Goal: Task Accomplishment & Management: Use online tool/utility

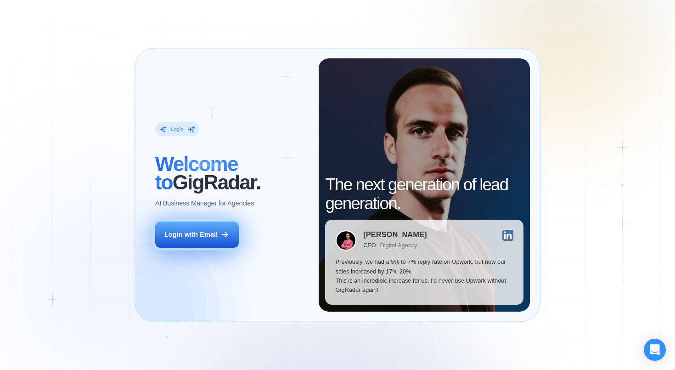
click at [223, 232] on icon at bounding box center [225, 234] width 5 height 5
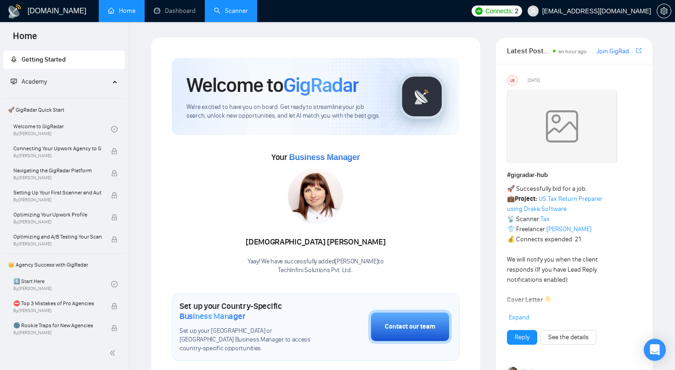
click at [238, 7] on link "Scanner" at bounding box center [231, 11] width 34 height 8
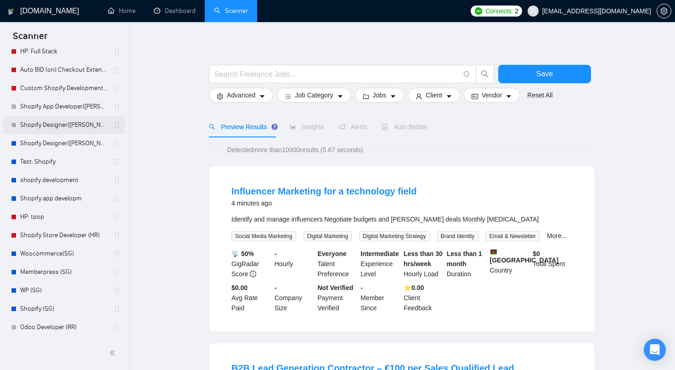
scroll to position [37, 0]
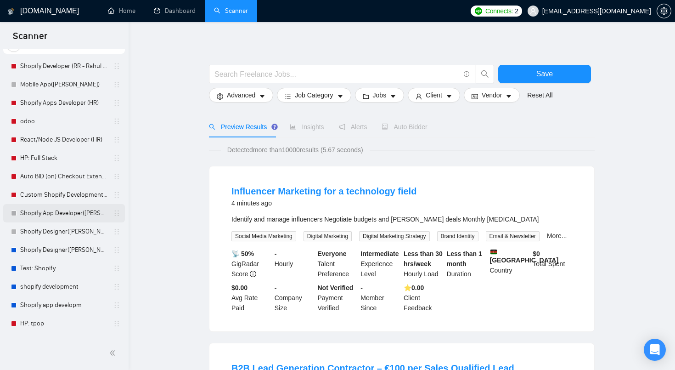
click at [77, 210] on link "Shopify App Developer(TM - Tikendra)" at bounding box center [63, 213] width 87 height 18
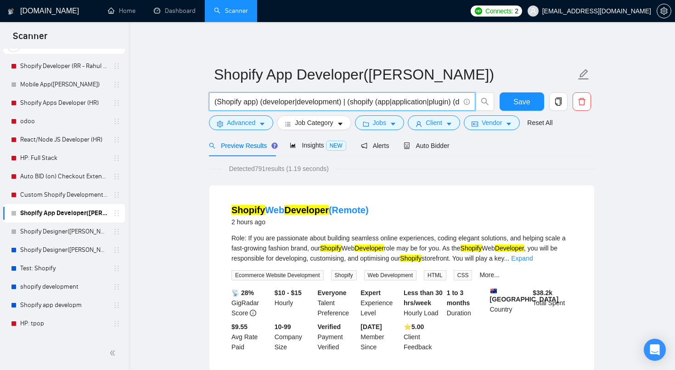
click at [263, 101] on input "(Shopify app) (developer|development) | (shopify (app|application|plugin) (deve…" at bounding box center [336, 101] width 245 height 11
click at [470, 96] on span "(Shopify app) (developer|development) | (shopify (app|application|plugin) (deve…" at bounding box center [342, 101] width 266 height 18
click at [469, 100] on icon "info-circle" at bounding box center [467, 102] width 6 height 6
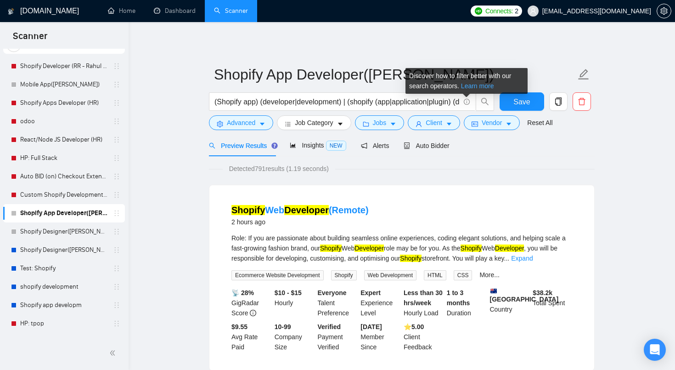
click at [468, 86] on link "Learn more" at bounding box center [477, 85] width 33 height 7
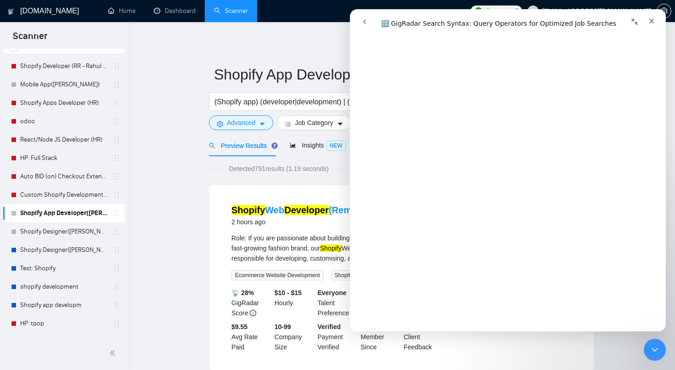
scroll to position [3323, 0]
click at [494, 320] on link "Open in help center" at bounding box center [507, 317] width 73 height 7
click at [648, 23] on icon "Close" at bounding box center [651, 20] width 7 height 7
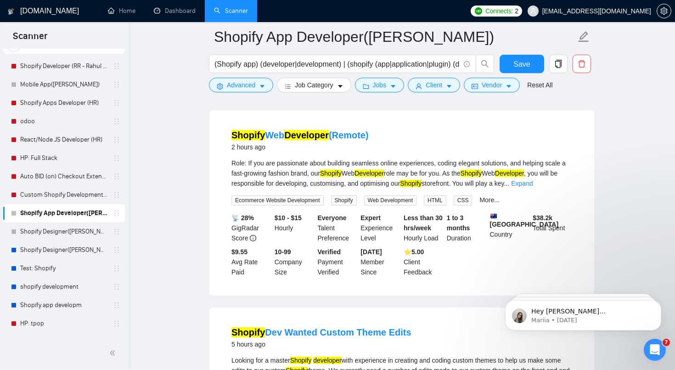
scroll to position [86, 0]
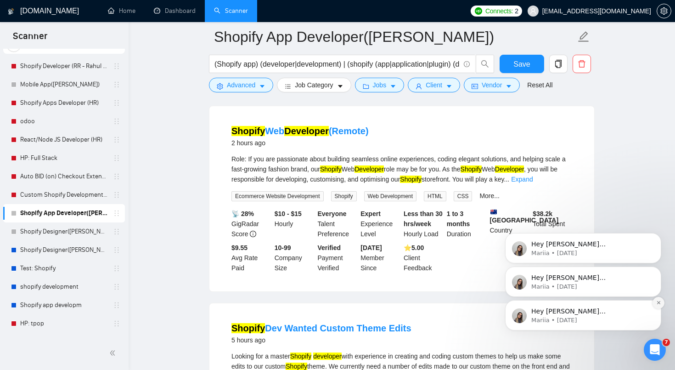
click at [657, 305] on button "Dismiss notification" at bounding box center [658, 303] width 12 height 12
click at [657, 305] on button "Dismiss notification" at bounding box center [659, 303] width 10 height 10
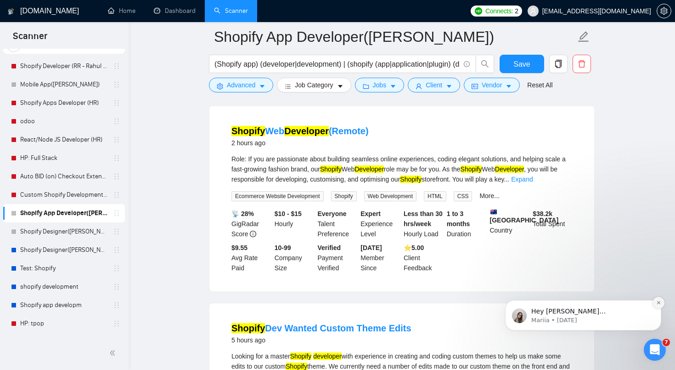
click at [658, 304] on icon "Dismiss notification" at bounding box center [658, 302] width 5 height 5
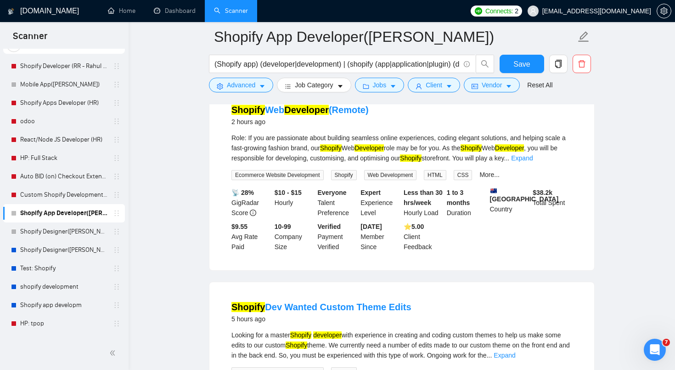
scroll to position [108, 0]
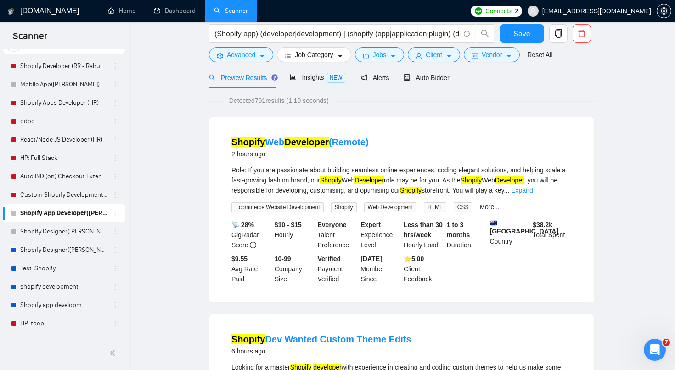
scroll to position [0, 0]
